Goal: Complete application form

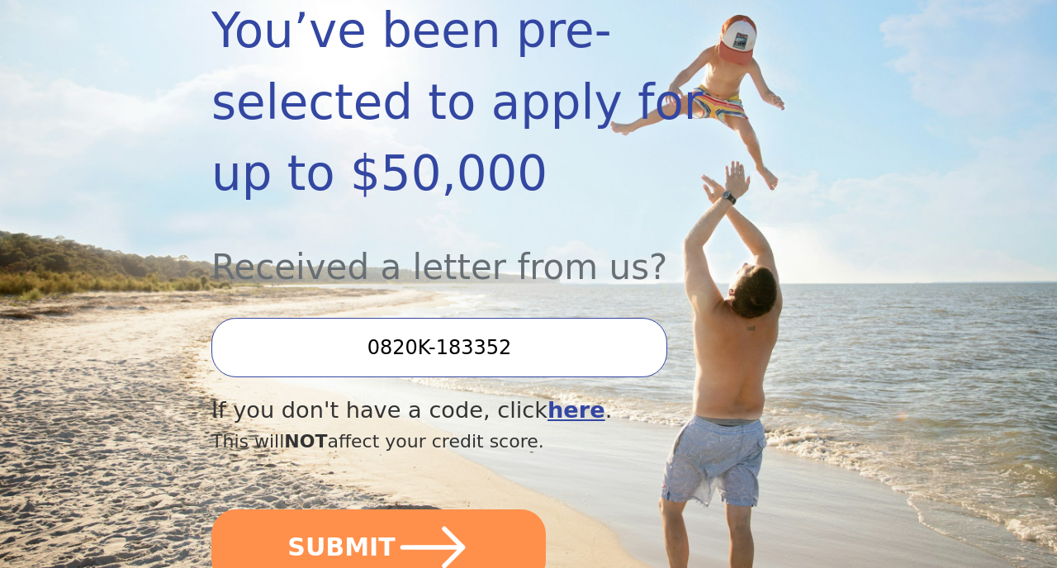
scroll to position [330, 0]
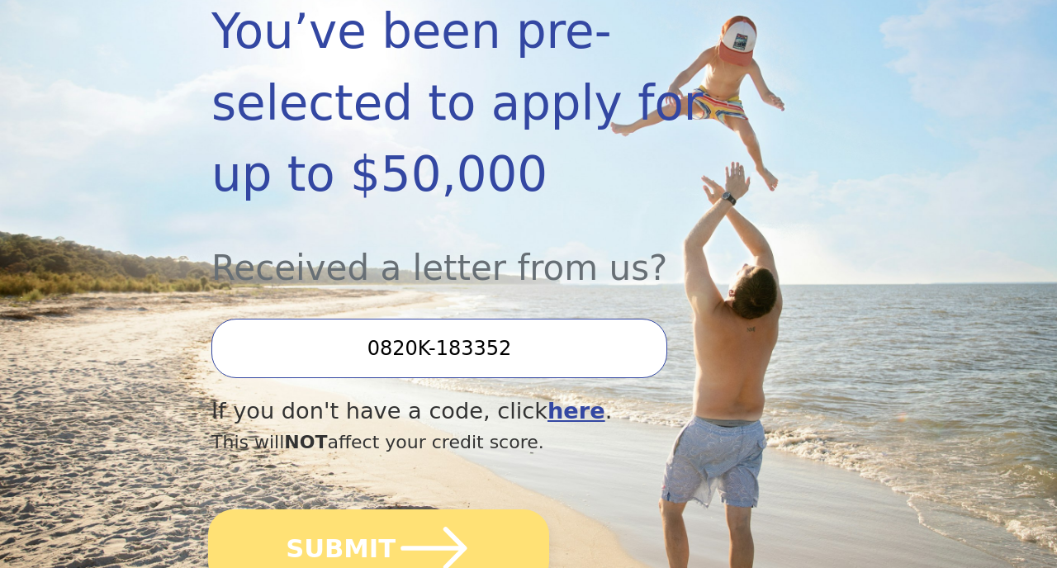
click at [401, 510] on icon "submit" at bounding box center [434, 548] width 76 height 76
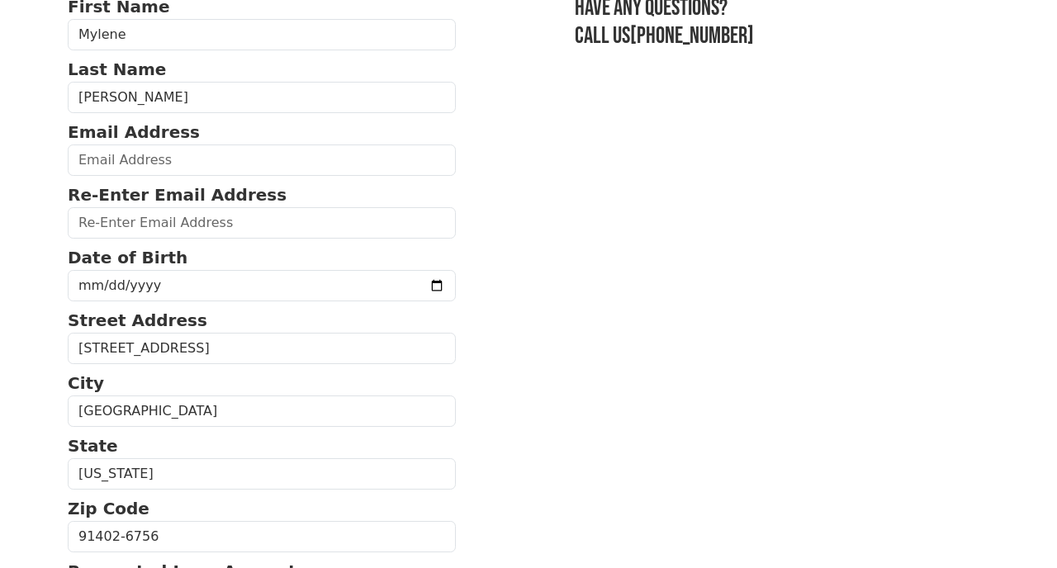
scroll to position [147, 0]
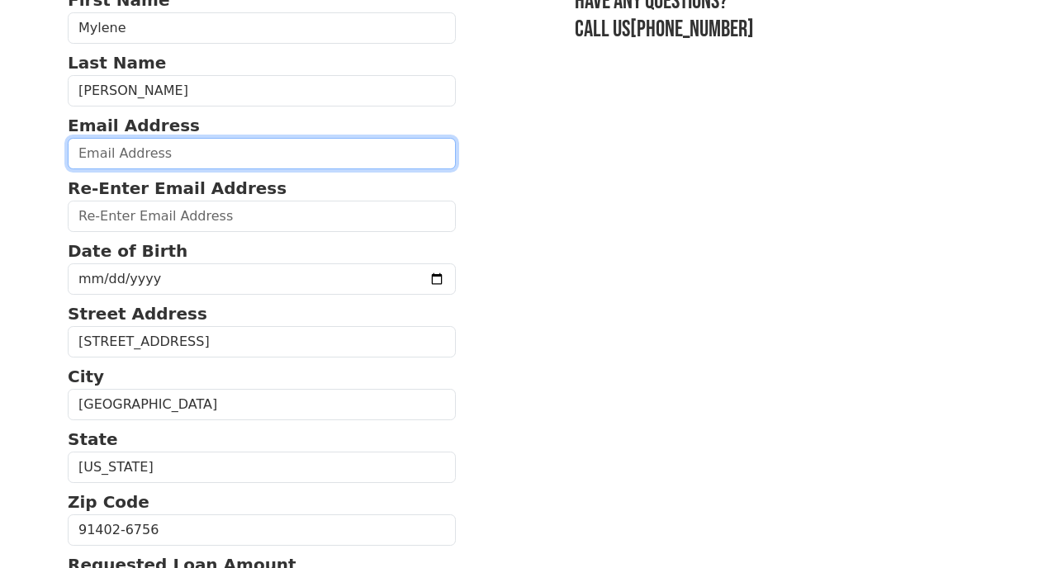
click at [360, 166] on input "email" at bounding box center [262, 153] width 388 height 31
click at [322, 152] on input "email" at bounding box center [262, 153] width 388 height 31
type input "[EMAIL_ADDRESS][DOMAIN_NAME]"
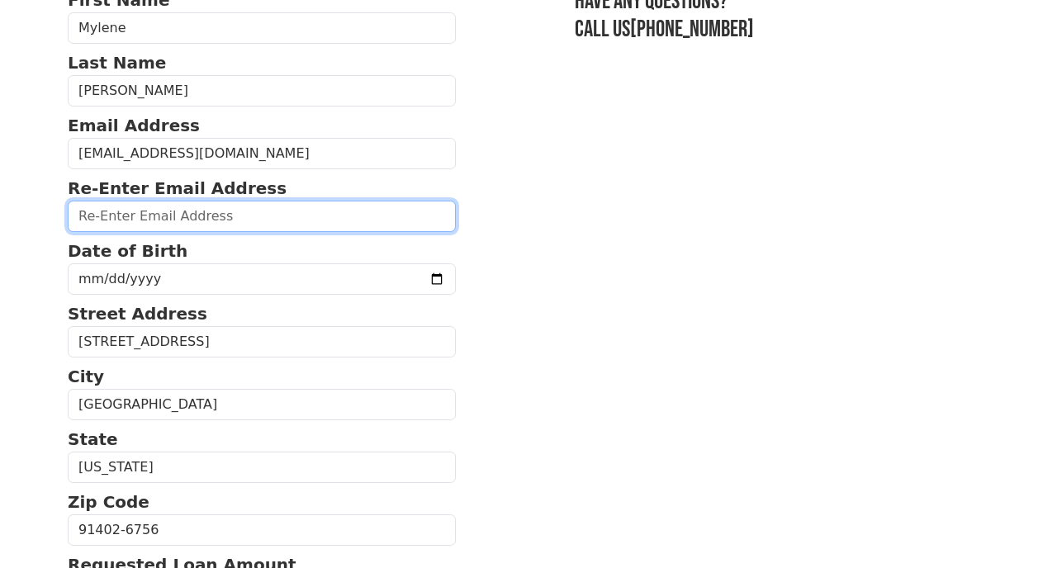
click at [229, 231] on input "email" at bounding box center [262, 216] width 388 height 31
type input "[EMAIL_ADDRESS][DOMAIN_NAME]"
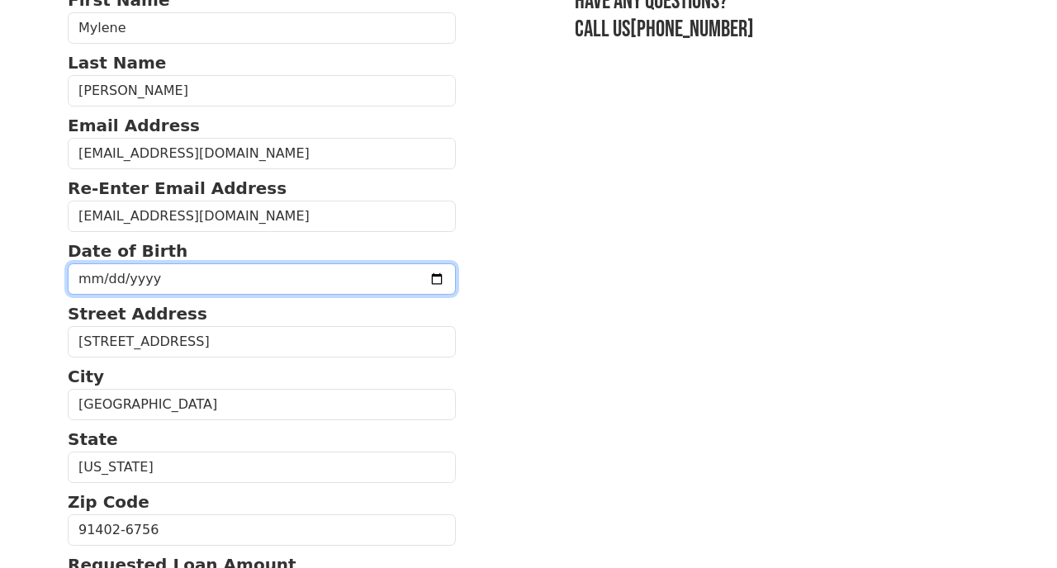
click at [197, 292] on input "date" at bounding box center [262, 279] width 388 height 31
type input "[DATE]"
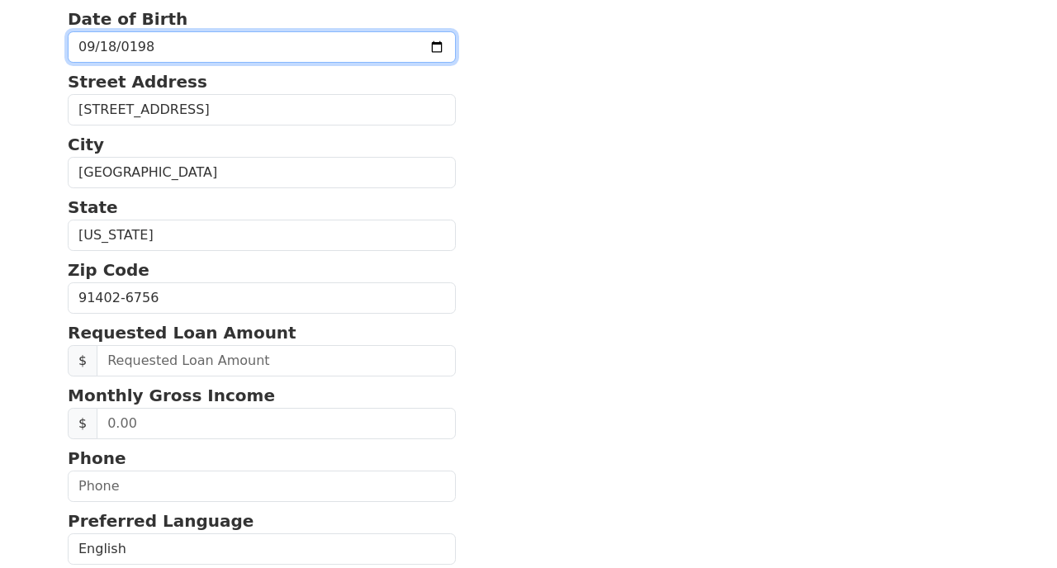
scroll to position [381, 0]
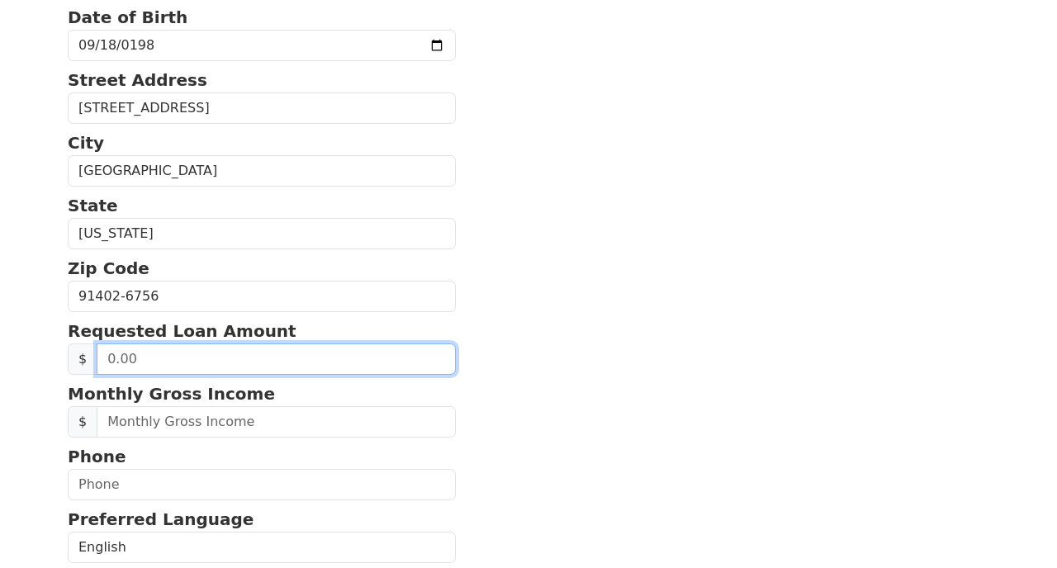
click at [208, 363] on input "text" at bounding box center [276, 359] width 359 height 31
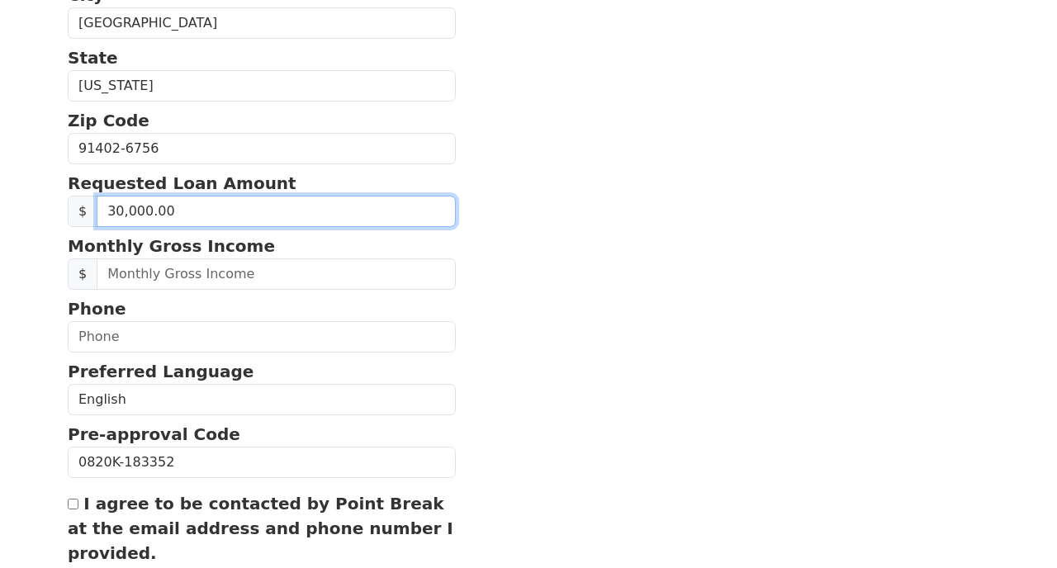
scroll to position [537, 0]
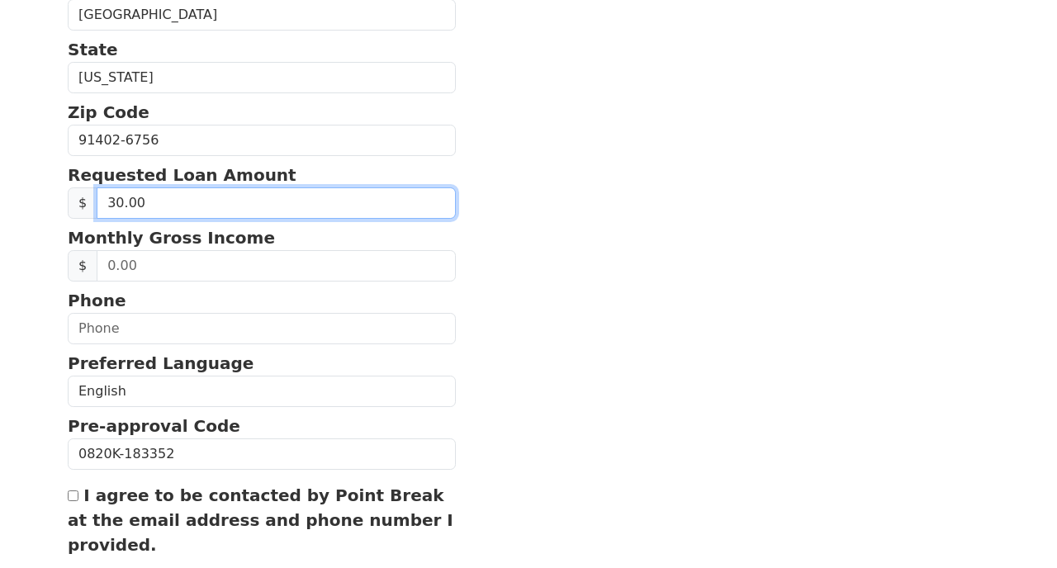
type input "3.00"
type input "5.00"
type input "30,000.00"
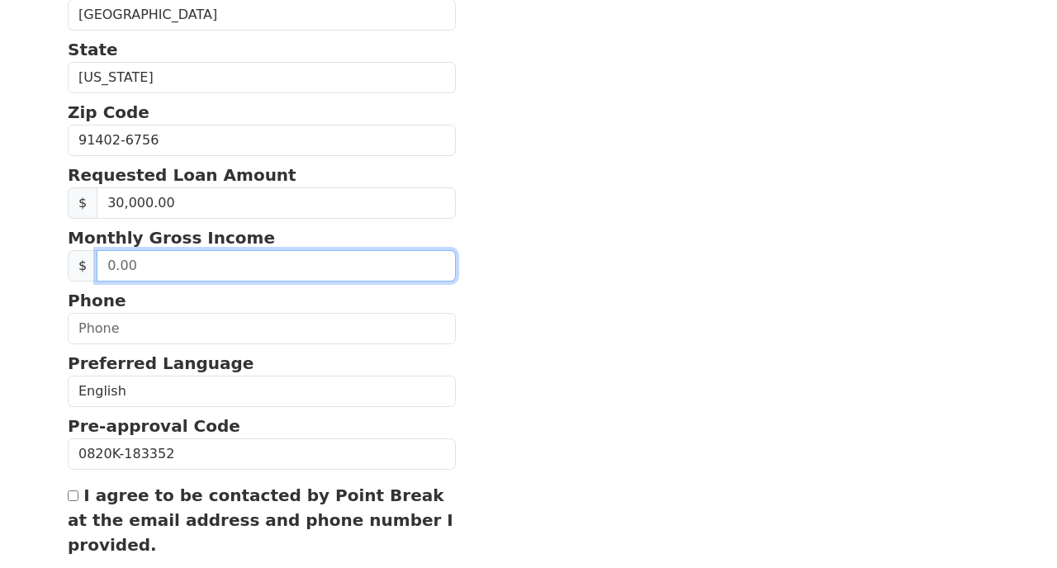
click at [185, 275] on input "text" at bounding box center [276, 265] width 359 height 31
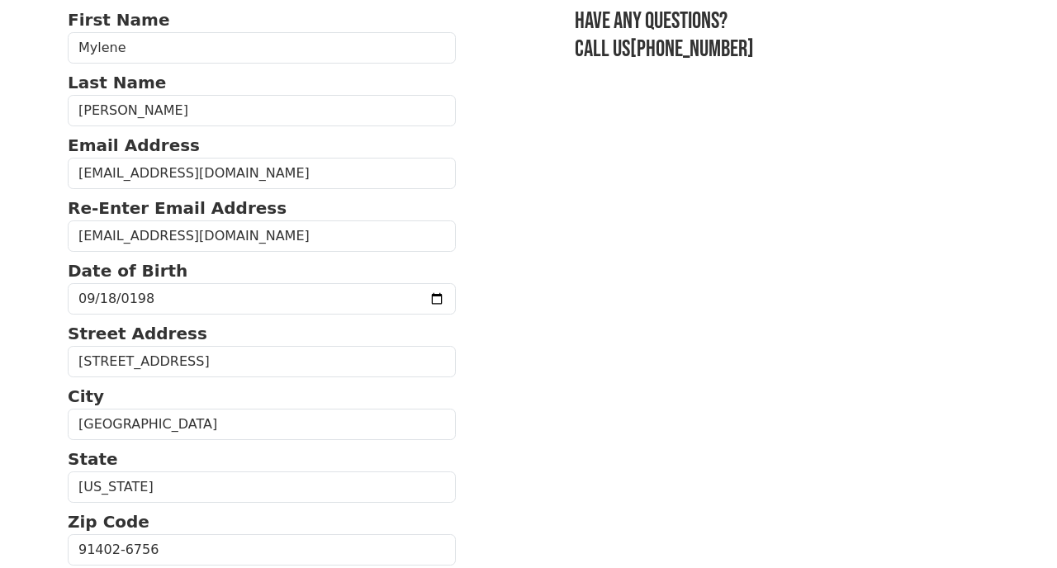
scroll to position [0, 0]
